Goal: Check status: Check status

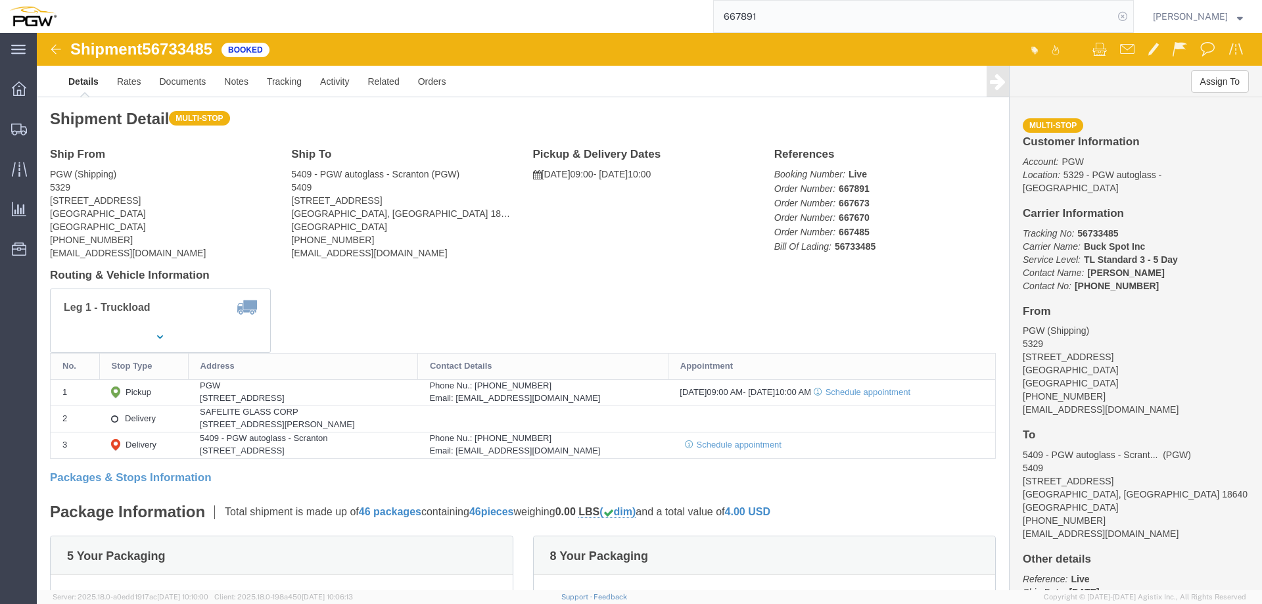
click at [1130, 20] on icon at bounding box center [1123, 16] width 18 height 18
click at [1123, 16] on icon at bounding box center [1123, 16] width 18 height 18
paste input "668035"
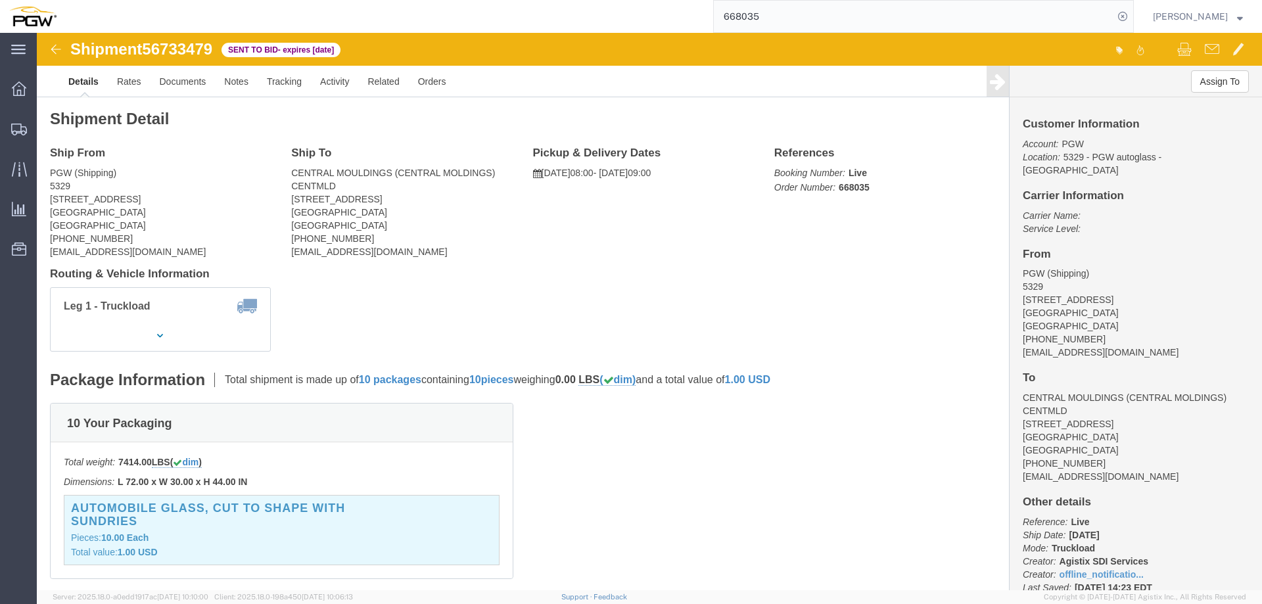
click at [940, 8] on input "668035" at bounding box center [914, 17] width 400 height 32
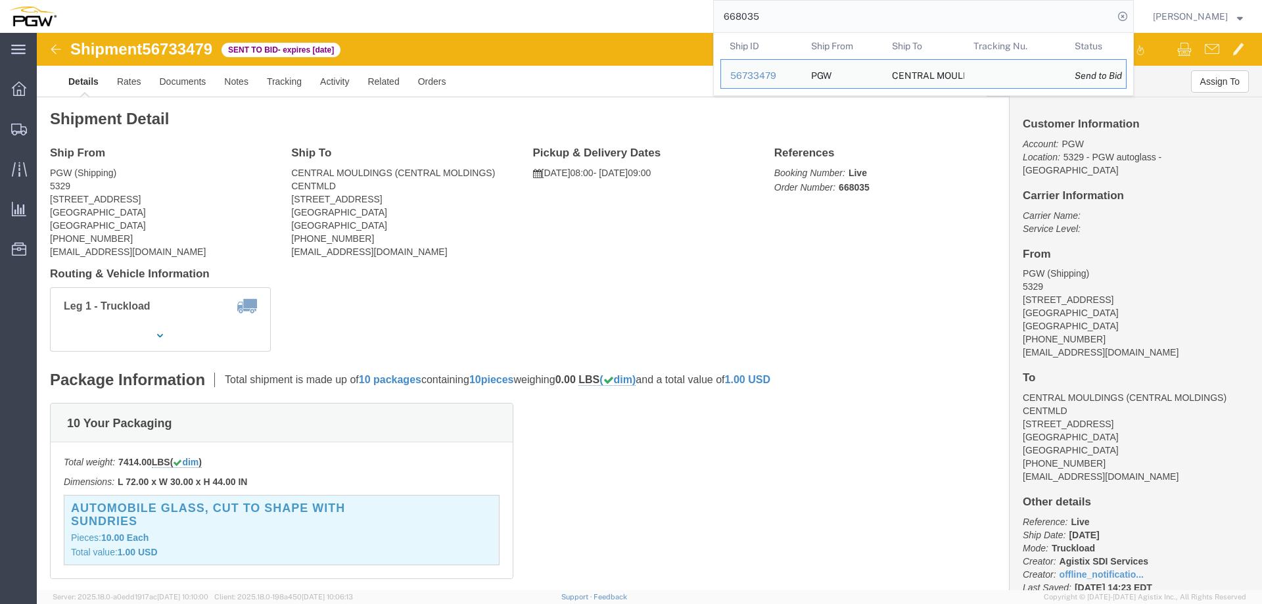
click at [940, 8] on input "668035" at bounding box center [914, 17] width 400 height 32
paste input "49"
type input "668049"
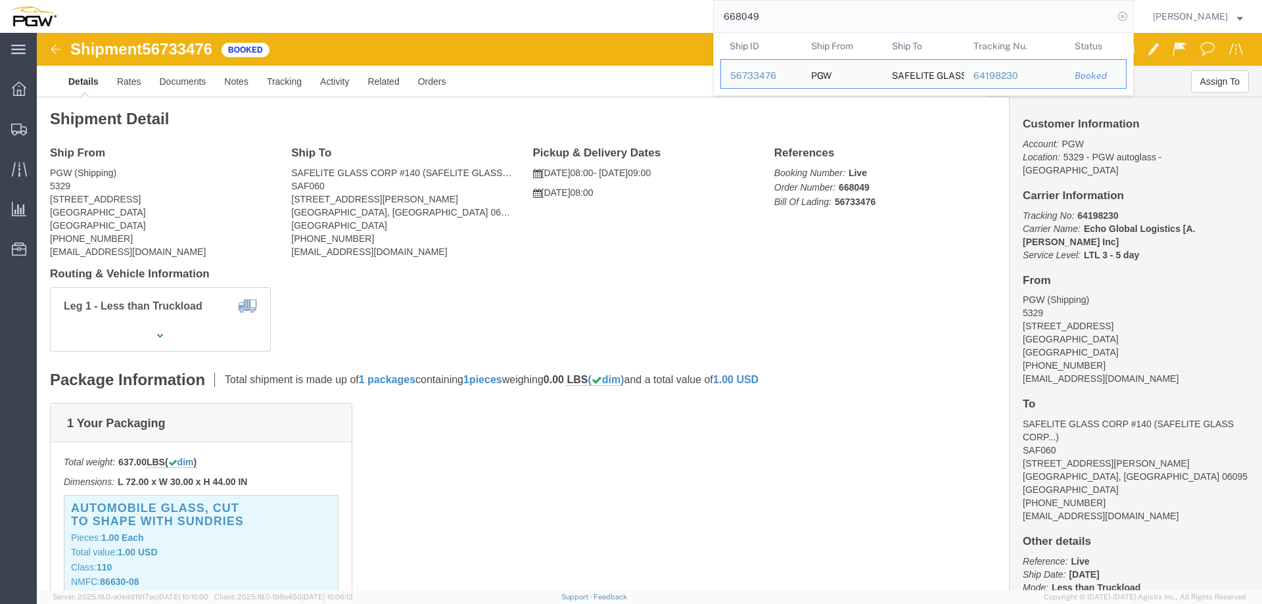
click at [1132, 17] on icon at bounding box center [1123, 16] width 18 height 18
